Goal: Find specific page/section: Find specific page/section

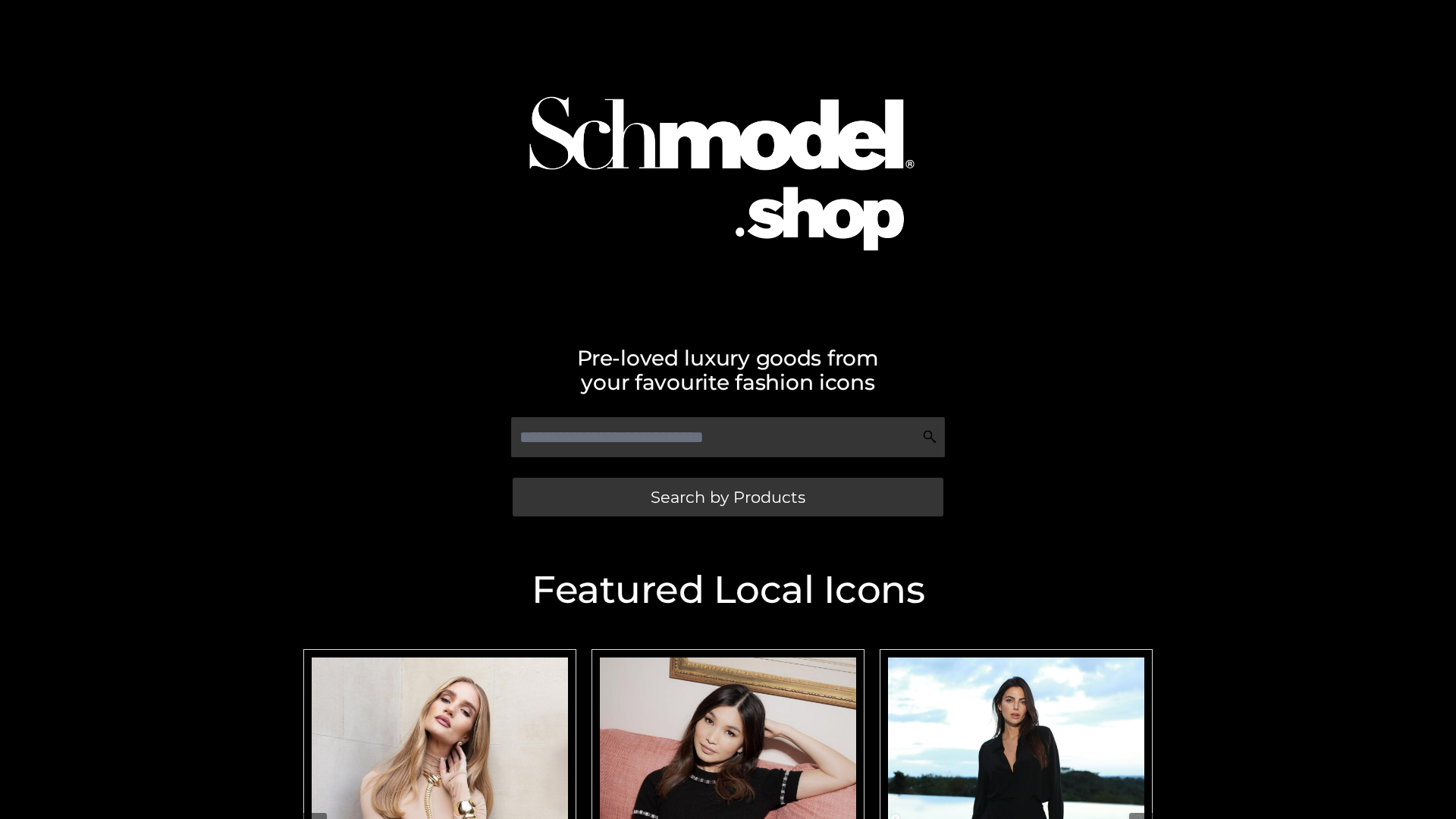
click at [728, 497] on span "Search by Products" at bounding box center [728, 497] width 154 height 16
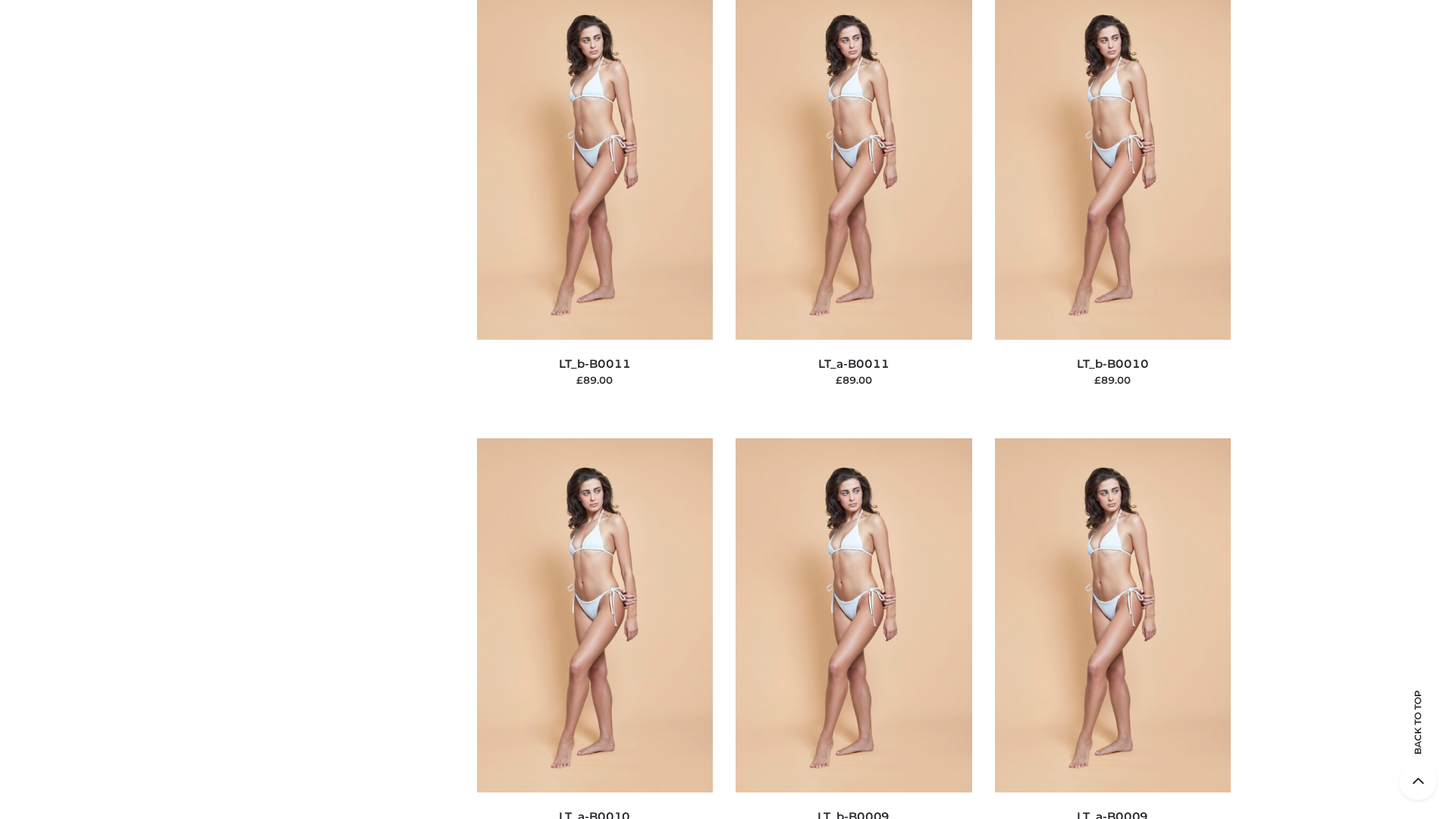
scroll to position [6813, 0]
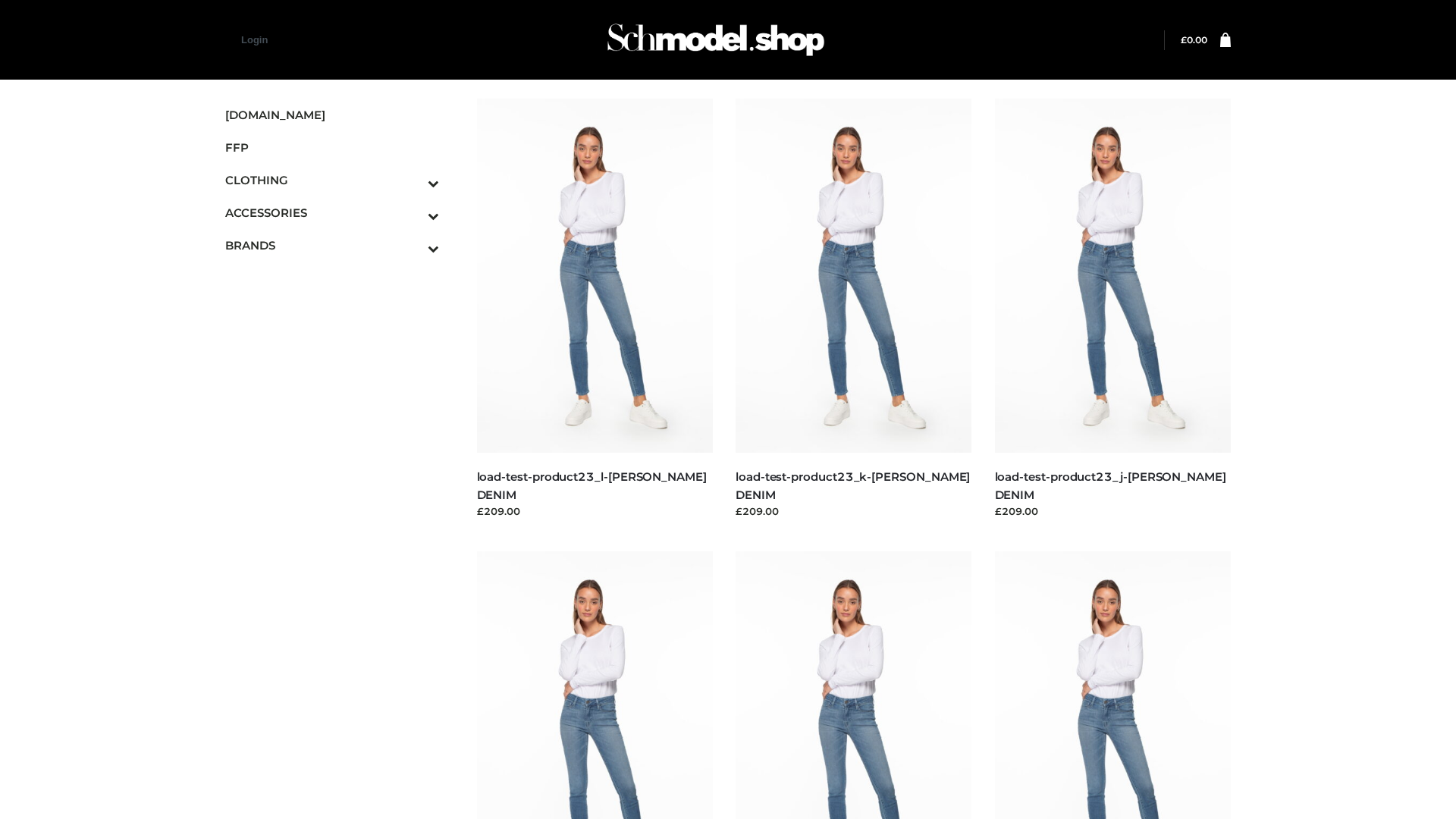
scroll to position [1331, 0]
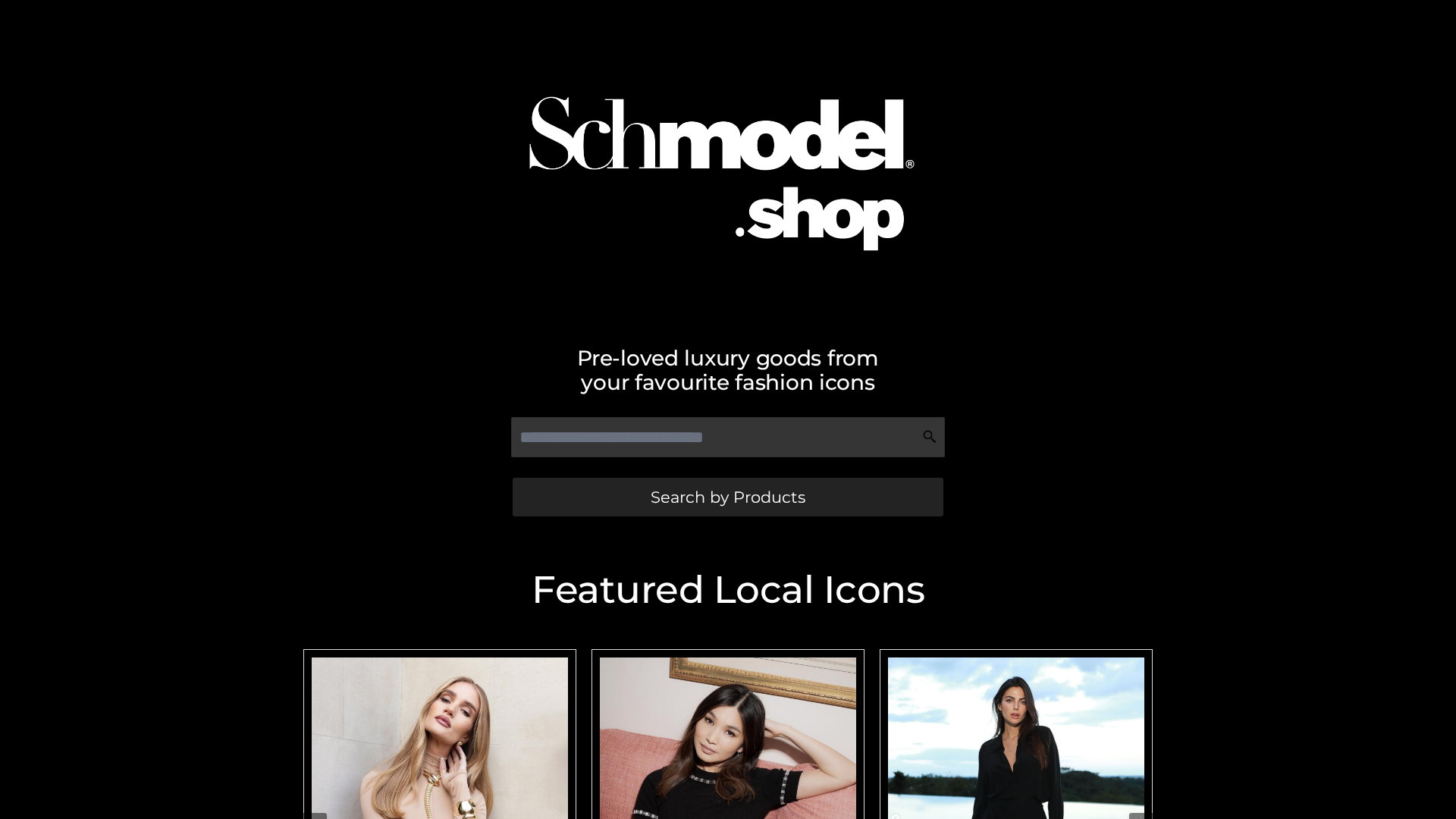
click at [728, 497] on span "Search by Products" at bounding box center [728, 497] width 154 height 16
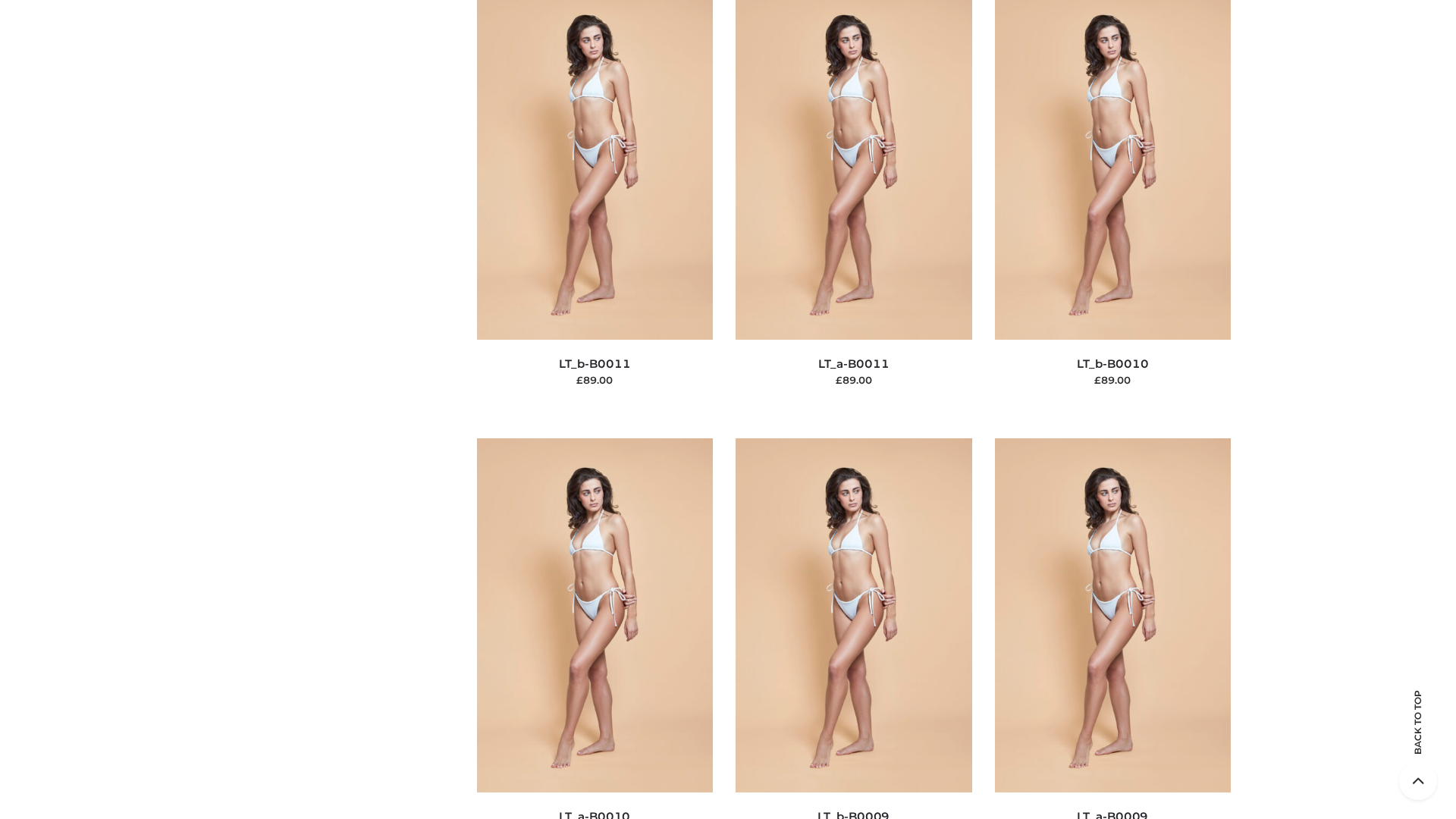
scroll to position [6813, 0]
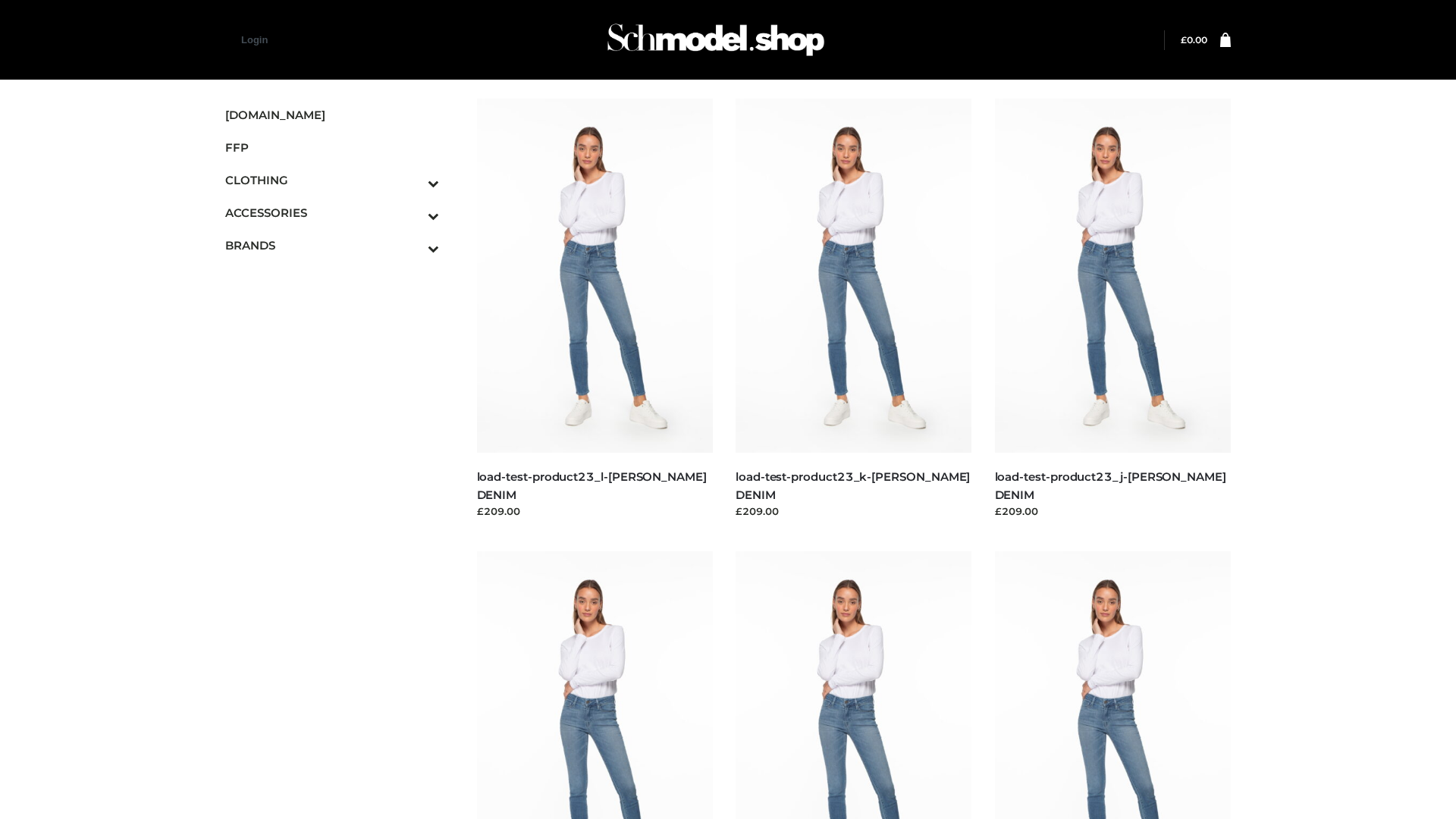
scroll to position [1331, 0]
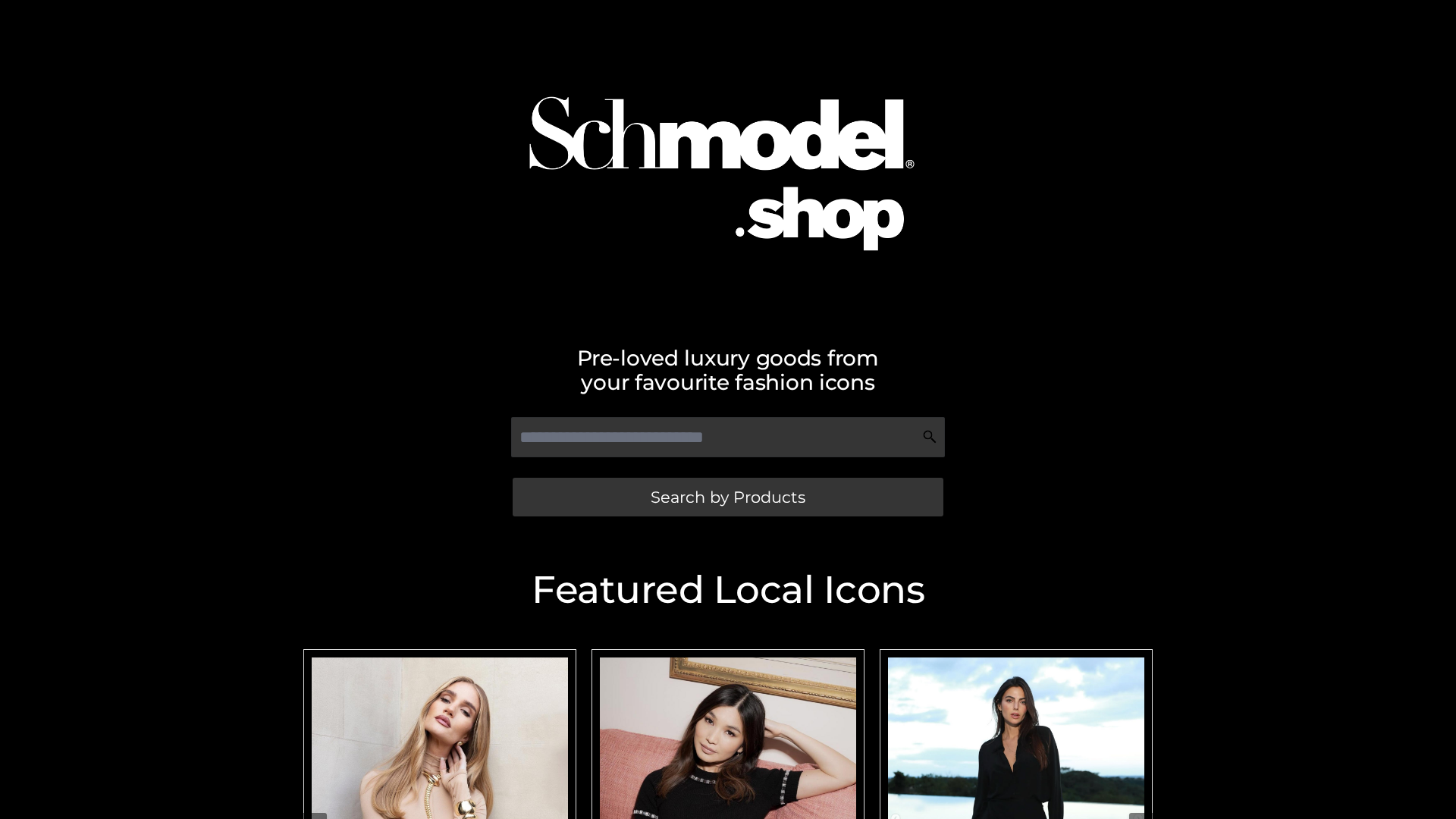
click at [728, 497] on span "Search by Products" at bounding box center [728, 497] width 154 height 16
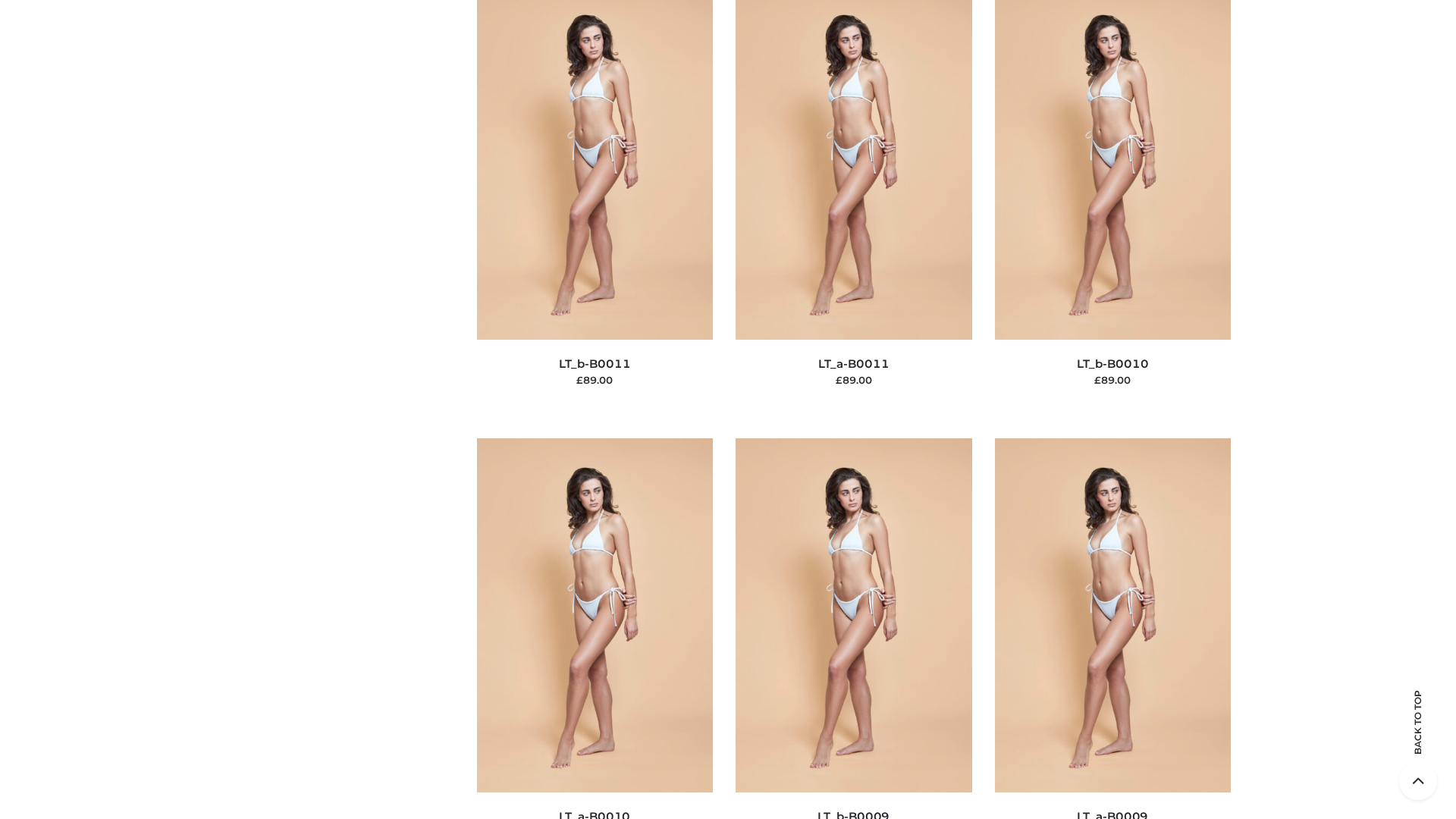
scroll to position [6813, 0]
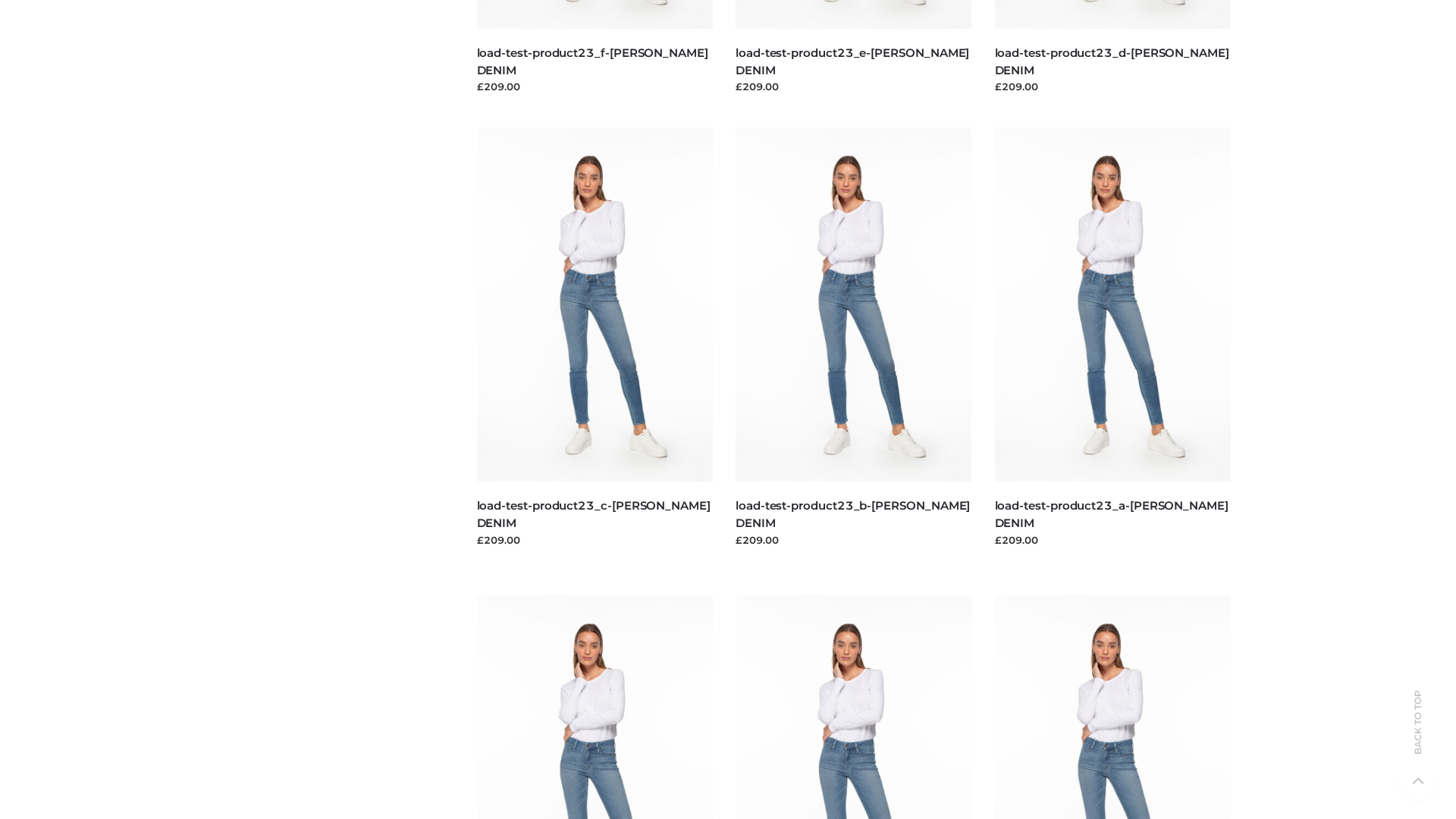
scroll to position [1331, 0]
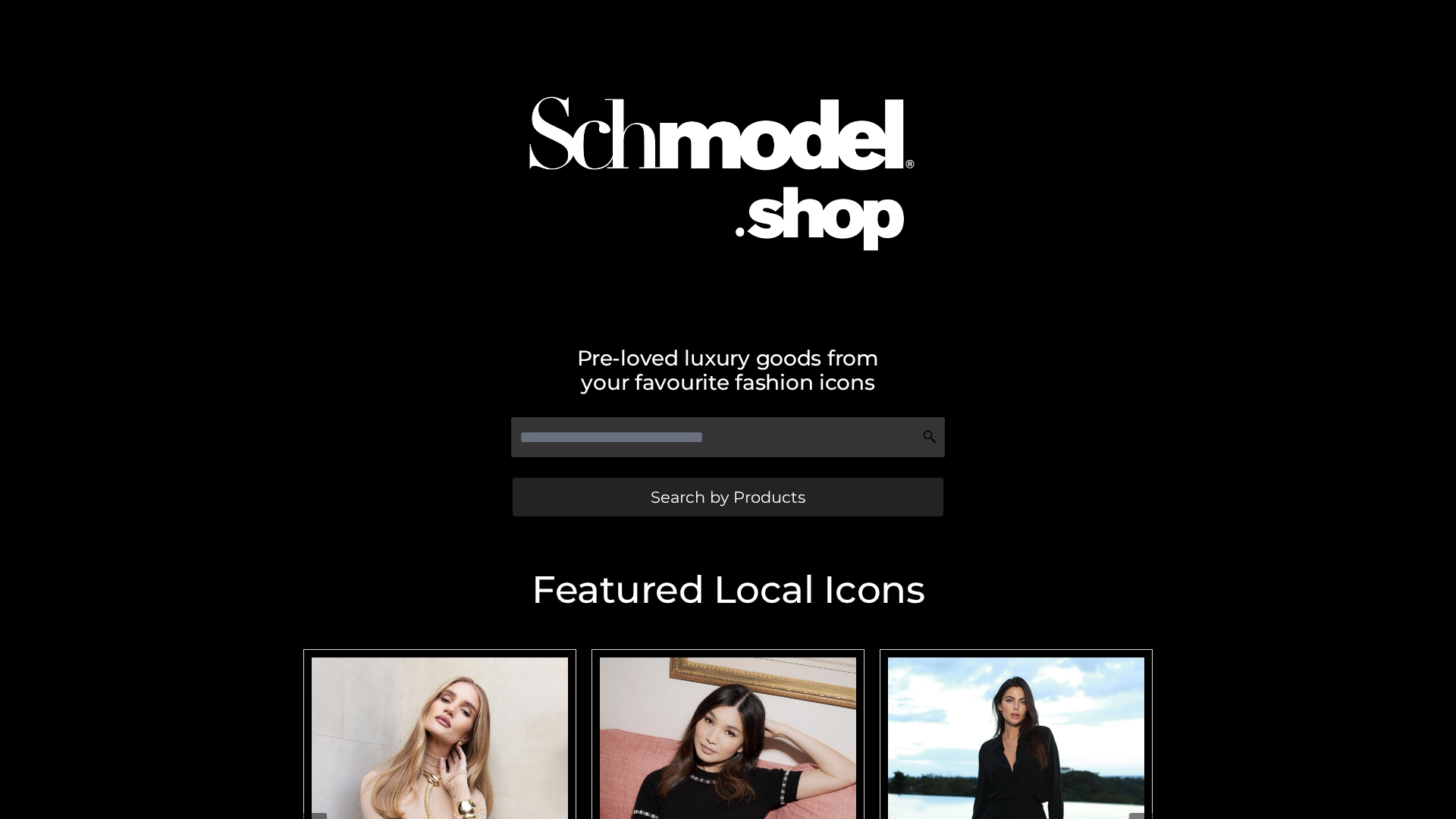
click at [728, 497] on span "Search by Products" at bounding box center [728, 497] width 154 height 16
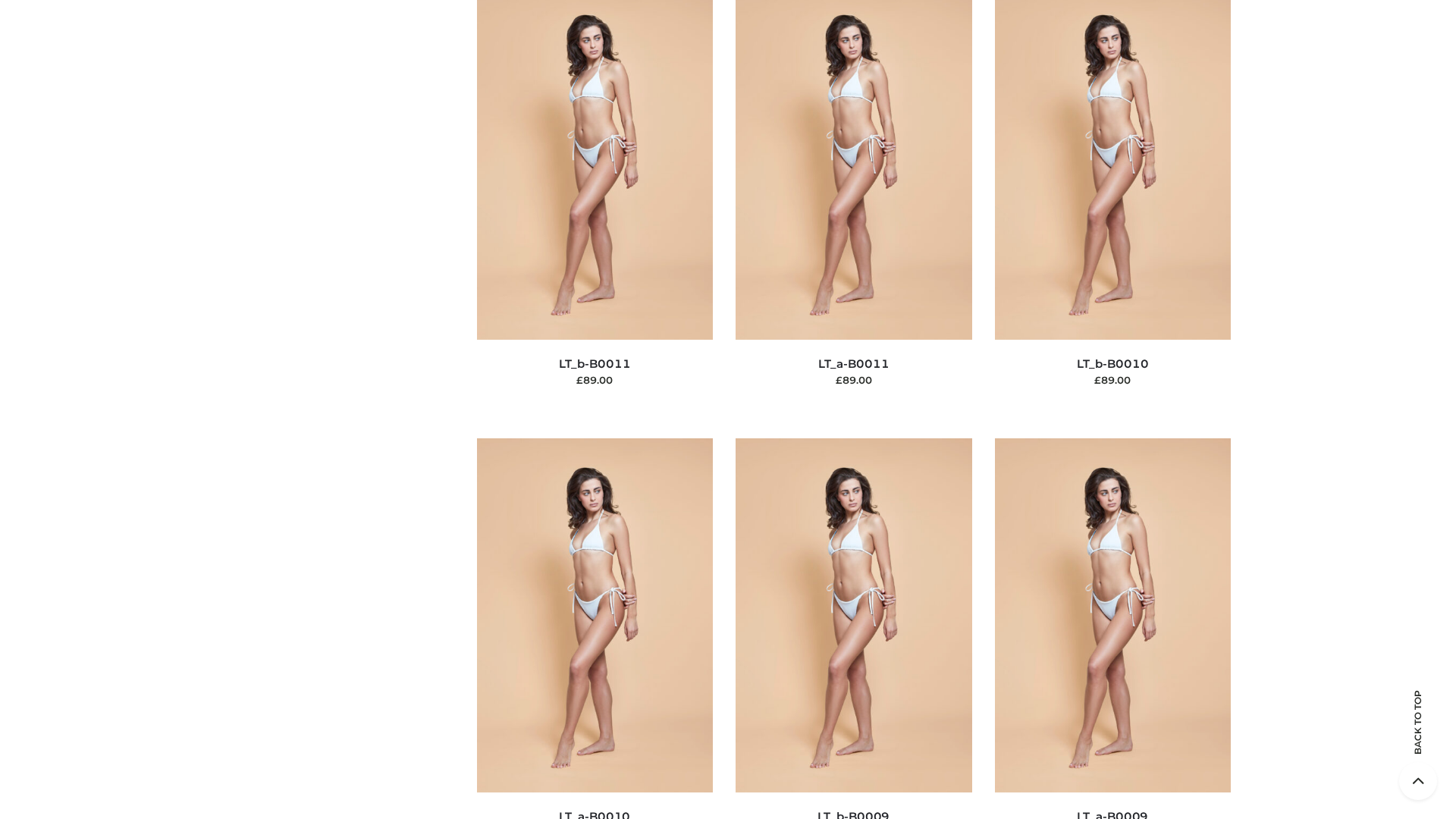
scroll to position [6813, 0]
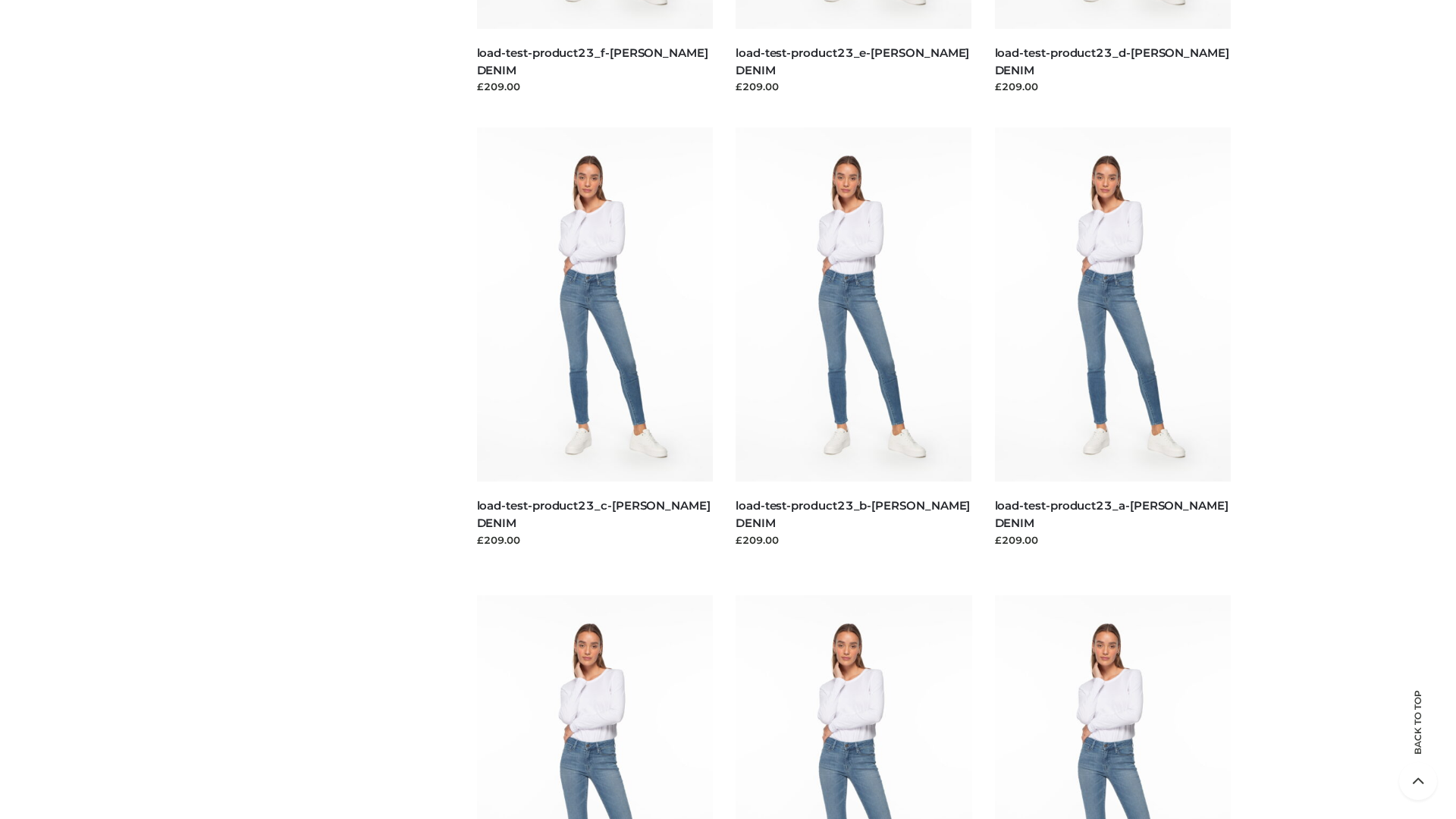
scroll to position [1331, 0]
